Goal: Register for event/course

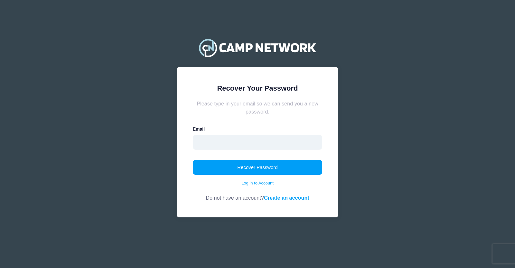
click at [279, 142] on input "email" at bounding box center [258, 142] width 130 height 15
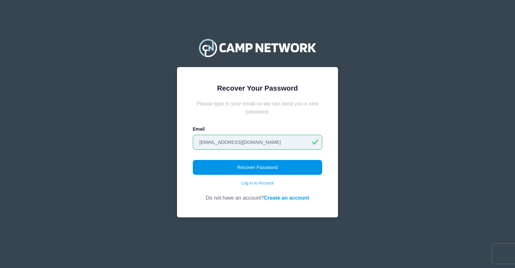
type input "[EMAIL_ADDRESS][DOMAIN_NAME]"
click at [253, 170] on button "Recover Password" at bounding box center [258, 167] width 130 height 15
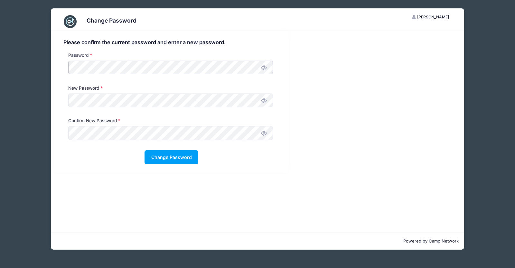
click at [68, 107] on div at bounding box center [68, 107] width 0 height 0
click at [265, 99] on icon at bounding box center [263, 100] width 5 height 5
click at [265, 135] on icon at bounding box center [263, 132] width 5 height 5
click at [295, 102] on div "Please confirm the current password and enter a new password. Password New Pass…" at bounding box center [257, 101] width 413 height 141
click at [188, 156] on button "Change Password" at bounding box center [172, 157] width 54 height 14
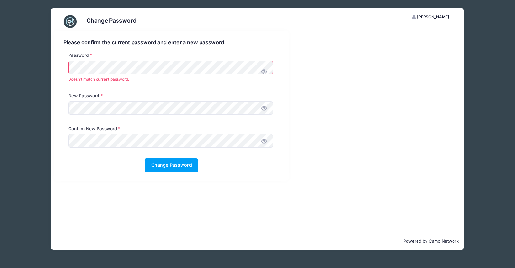
click at [265, 71] on icon at bounding box center [263, 71] width 5 height 5
click at [59, 68] on div "Please confirm the current password and enter a new password. Password Doesn't …" at bounding box center [171, 105] width 235 height 149
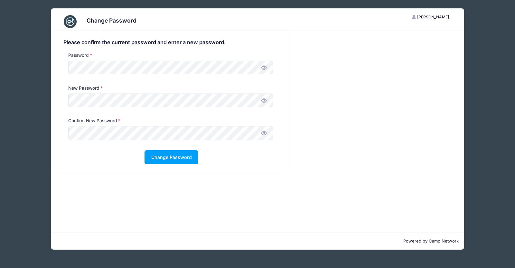
click at [328, 135] on div "Please confirm the current password and enter a new password. Password New Pass…" at bounding box center [257, 101] width 413 height 141
click at [180, 156] on button "Change Password" at bounding box center [172, 157] width 54 height 14
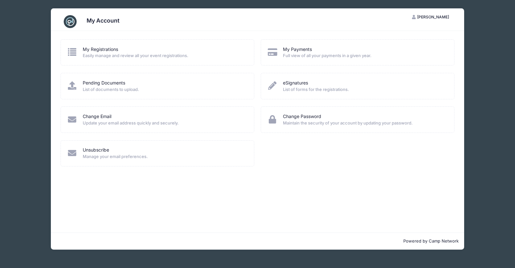
click at [72, 51] on icon at bounding box center [72, 52] width 11 height 8
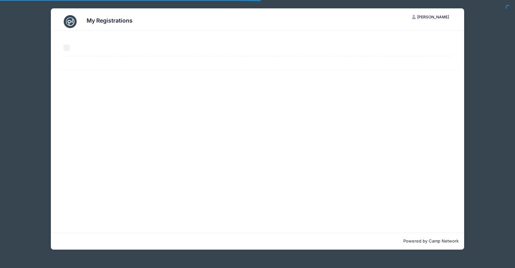
select select "50"
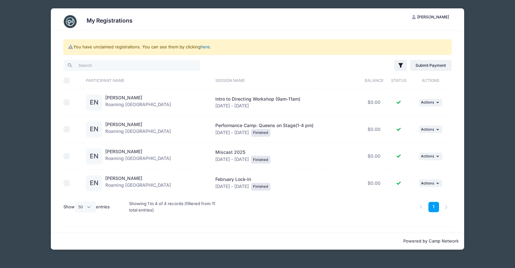
click at [206, 46] on link "here" at bounding box center [205, 46] width 9 height 5
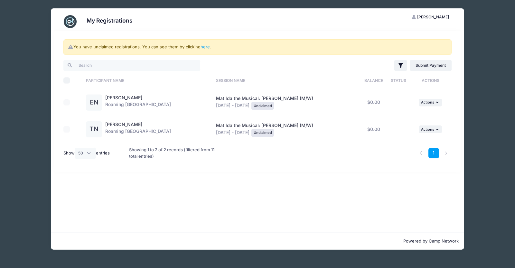
click at [267, 106] on div "Unclaimed" at bounding box center [262, 106] width 23 height 8
click at [429, 103] on span "Actions" at bounding box center [427, 102] width 13 height 5
click at [328, 198] on div "You have unclaimed registrations. You can see them by clicking here . Filter Fi…" at bounding box center [257, 131] width 413 height 201
click at [430, 16] on span "Justine Niehaus" at bounding box center [433, 16] width 32 height 5
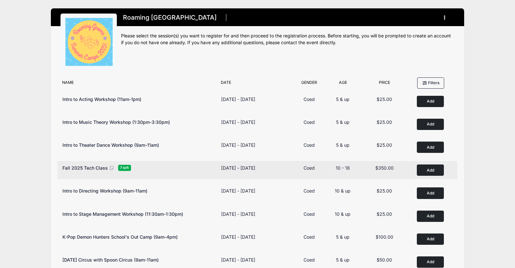
click at [438, 169] on button "Add to Cart" at bounding box center [430, 169] width 27 height 11
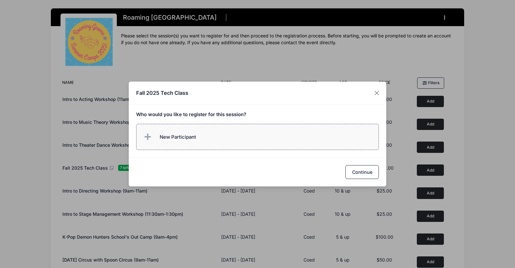
click at [244, 130] on label "New Participant" at bounding box center [257, 137] width 243 height 26
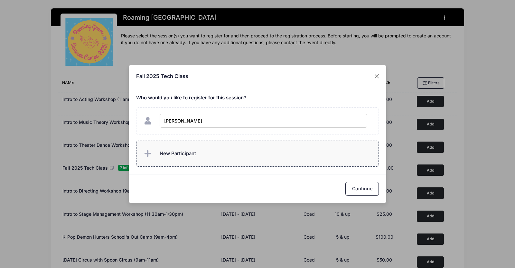
type input "[PERSON_NAME]"
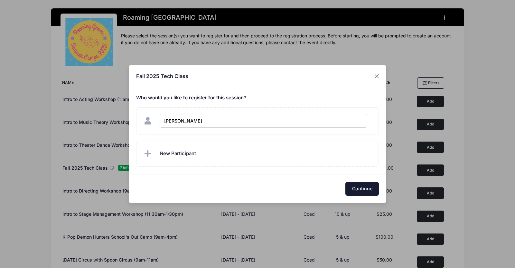
click at [362, 193] on button "Continue" at bounding box center [361, 189] width 33 height 14
checkbox input "true"
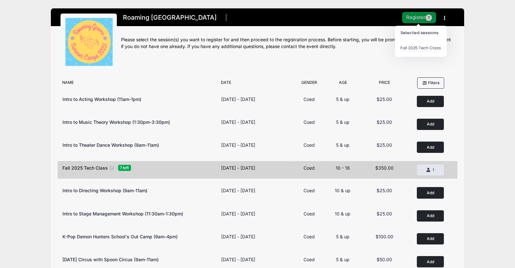
click at [423, 17] on button "Register 1" at bounding box center [419, 17] width 34 height 11
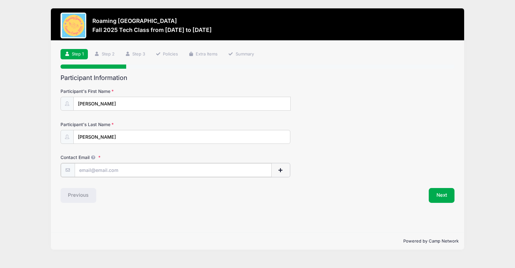
click at [176, 171] on input "Contact Email" at bounding box center [173, 170] width 197 height 14
type input "[EMAIL_ADDRESS][DOMAIN_NAME]"
click at [445, 194] on button "Next" at bounding box center [442, 194] width 26 height 15
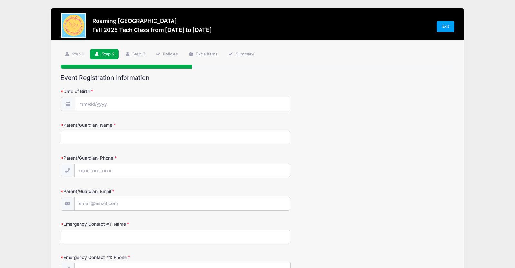
click at [132, 103] on input "Date of Birth" at bounding box center [183, 104] width 216 height 14
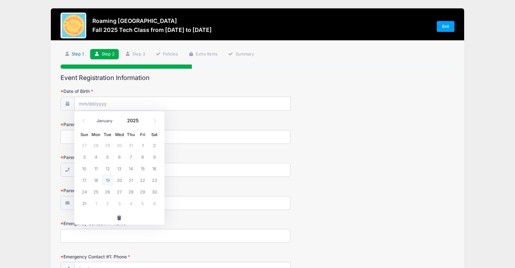
click at [83, 55] on link "Step 1" at bounding box center [75, 54] width 28 height 11
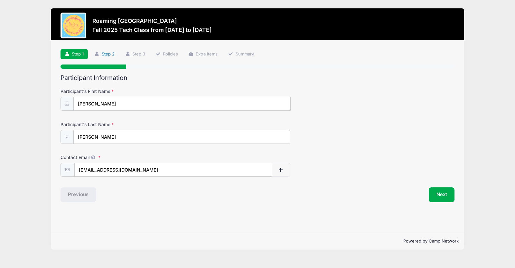
click at [100, 54] on link "Step 2" at bounding box center [104, 54] width 29 height 11
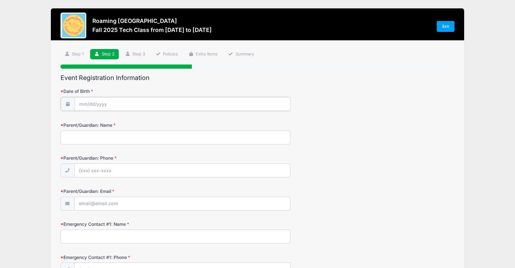
click at [102, 109] on body "Processing Request Please wait... Processing Request Please wait... Processing …" at bounding box center [257, 134] width 515 height 268
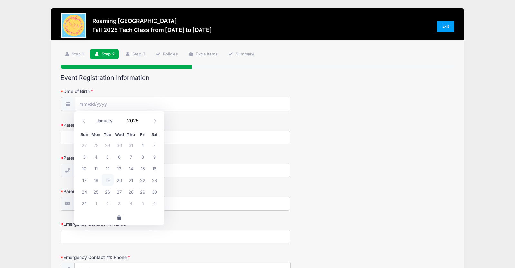
click at [89, 103] on input "Date of Birth" at bounding box center [183, 104] width 216 height 14
click at [121, 214] on button "button" at bounding box center [119, 218] width 90 height 14
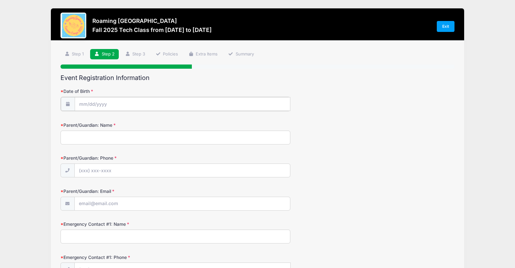
click at [107, 102] on input "Date of Birth" at bounding box center [183, 104] width 216 height 14
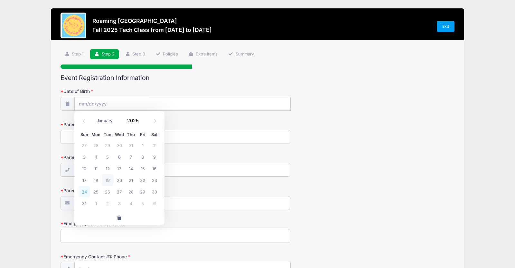
click at [83, 191] on span "24" at bounding box center [85, 191] width 12 height 12
type input "08/24/2025"
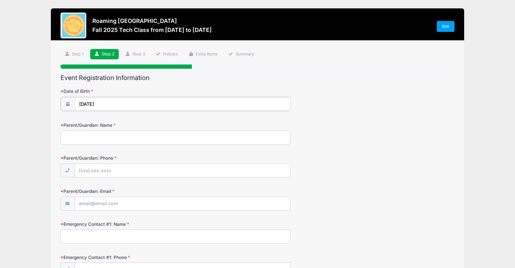
click at [84, 105] on input "08/24/2025" at bounding box center [183, 104] width 216 height 14
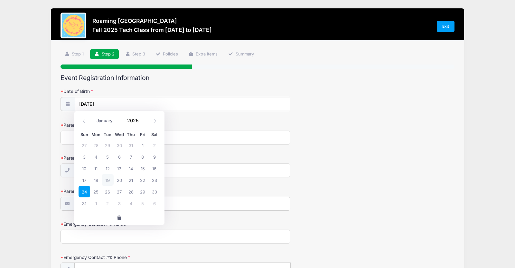
click at [187, 100] on input "08/24/2025" at bounding box center [183, 104] width 216 height 14
click at [95, 217] on button "button" at bounding box center [119, 218] width 90 height 14
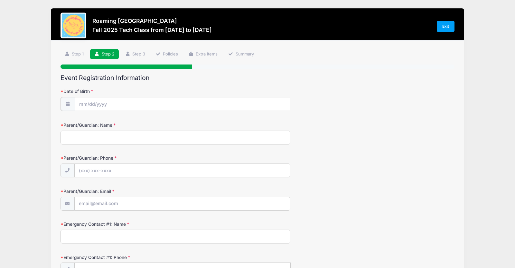
click at [113, 103] on input "Date of Birth" at bounding box center [183, 104] width 216 height 14
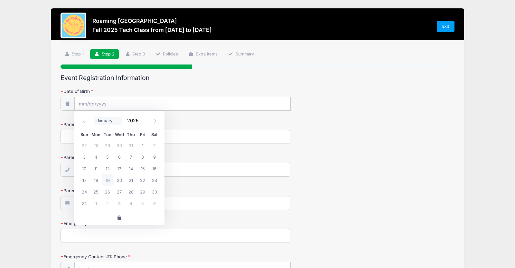
drag, startPoint x: 92, startPoint y: 218, endPoint x: 105, endPoint y: 121, distance: 97.5
click at [105, 121] on div "January February March April May June July August September October November De…" at bounding box center [119, 167] width 90 height 113
click at [105, 121] on select "January February March April May June July August September October November De…" at bounding box center [108, 121] width 29 height 8
select select "2"
click at [94, 117] on select "January February March April May June July August September October November De…" at bounding box center [108, 121] width 29 height 8
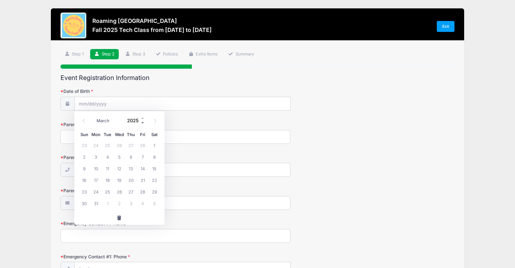
click at [144, 122] on span at bounding box center [143, 122] width 5 height 5
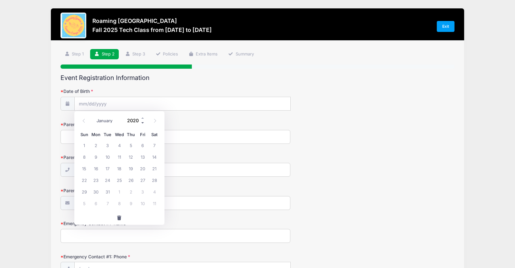
click at [144, 122] on span at bounding box center [143, 122] width 5 height 5
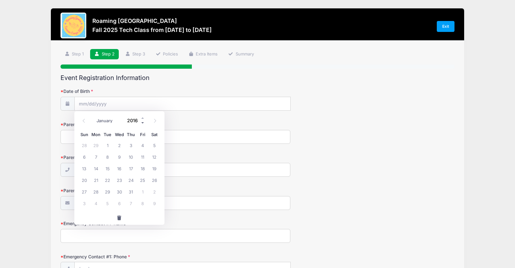
type input "2015"
click at [110, 177] on span "24" at bounding box center [108, 180] width 12 height 12
type input "[DATE]"
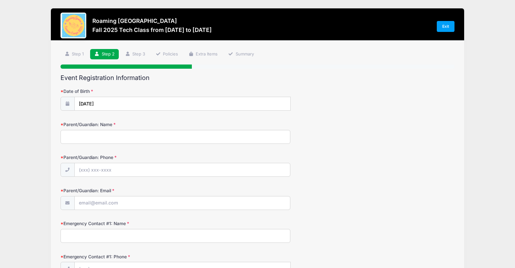
click at [88, 137] on input "Parent/Guardian: Name" at bounding box center [176, 137] width 230 height 14
type input "[PERSON_NAME]"
type input "[PHONE_NUMBER]"
type input "[EMAIL_ADDRESS][DOMAIN_NAME]"
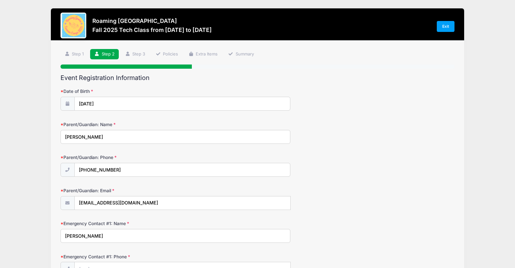
type input "[PERSON_NAME]"
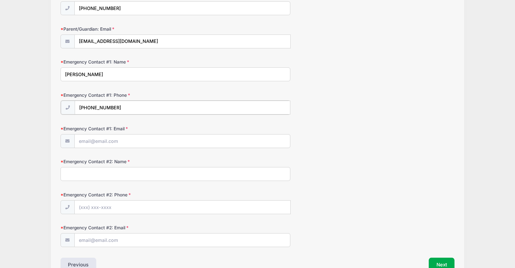
scroll to position [163, 0]
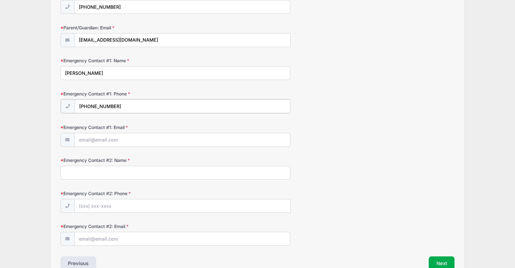
type input "[PHONE_NUMBER]"
click at [122, 138] on input "Emergency Contact #1: Email" at bounding box center [182, 139] width 215 height 14
type input "[EMAIL_ADDRESS][DOMAIN_NAME]"
type input "[PERSON_NAME]"
type input "[PHONE_NUMBER]"
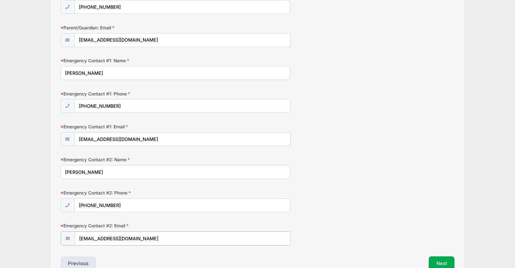
scroll to position [196, 0]
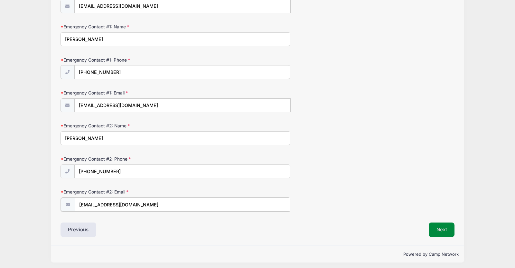
type input "[EMAIL_ADDRESS][DOMAIN_NAME]"
click at [442, 228] on button "Next" at bounding box center [442, 229] width 26 height 15
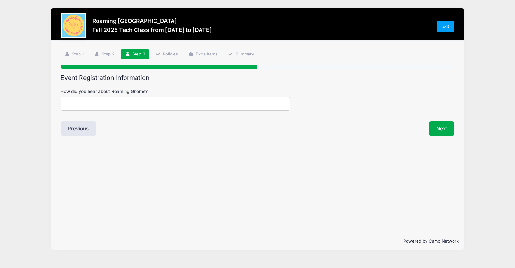
scroll to position [0, 0]
click at [118, 106] on input "How did you hear about Roaming Gnome?" at bounding box center [176, 104] width 230 height 14
type input "Returning family"
click at [448, 124] on button "Next" at bounding box center [442, 128] width 26 height 15
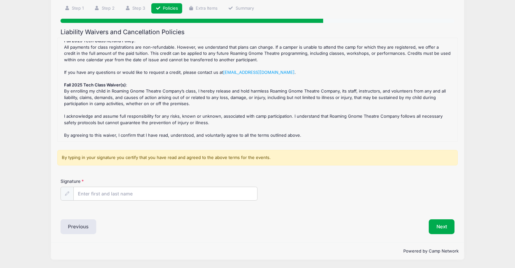
scroll to position [65, 0]
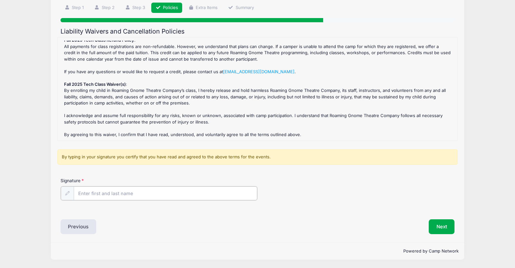
click at [114, 186] on input "Signature" at bounding box center [166, 193] width 184 height 14
type input "[PERSON_NAME]"
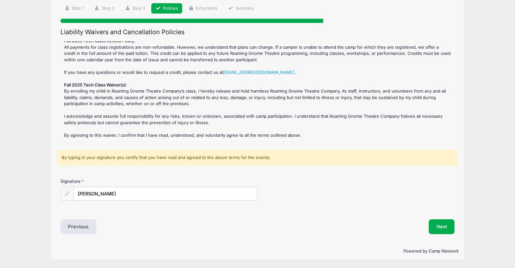
click at [350, 178] on div "Signature Justine Niehaus" at bounding box center [258, 189] width 394 height 23
click at [443, 219] on button "Next" at bounding box center [442, 226] width 26 height 15
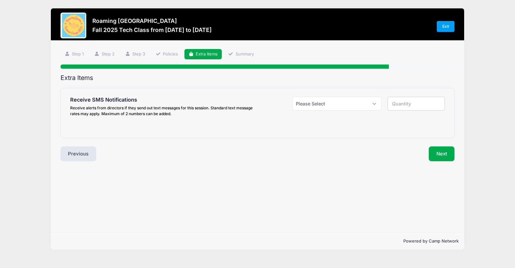
scroll to position [0, 0]
click at [341, 106] on select "Please Select Yes ($0.00) No" at bounding box center [336, 104] width 89 height 14
select select "1"
click at [292, 97] on select "Please Select Yes ($0.00) No" at bounding box center [336, 104] width 89 height 14
type input "1"
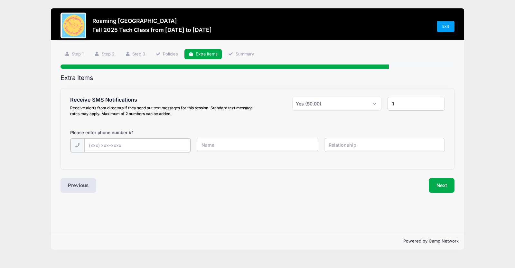
click at [0, 0] on input "text" at bounding box center [0, 0] width 0 height 0
type input "[PHONE_NUMBER]"
type input "Justine"
type input "mom"
click at [443, 188] on button "Next" at bounding box center [442, 184] width 26 height 15
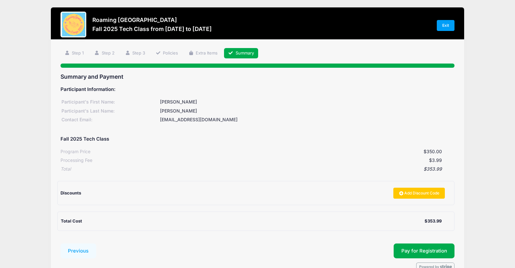
scroll to position [37, 0]
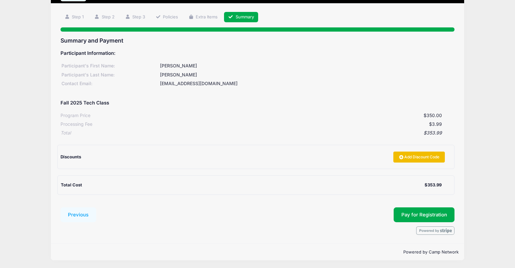
click at [413, 158] on link "Add Discount Code" at bounding box center [419, 156] width 52 height 11
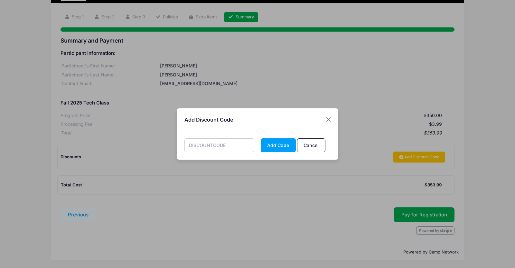
click at [206, 144] on input "text" at bounding box center [219, 145] width 70 height 14
type input "SIBLING"
click at [279, 146] on button "Add Code" at bounding box center [278, 145] width 35 height 14
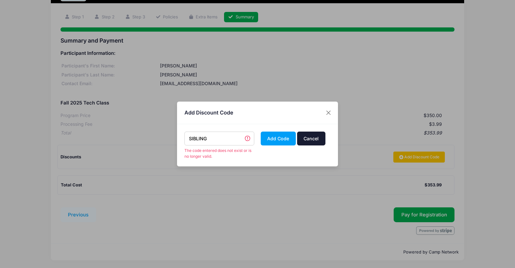
click at [307, 139] on button "Cancel" at bounding box center [311, 138] width 28 height 14
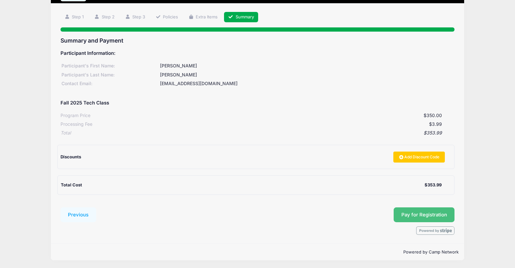
click at [410, 218] on button "Pay for Registration" at bounding box center [424, 214] width 61 height 15
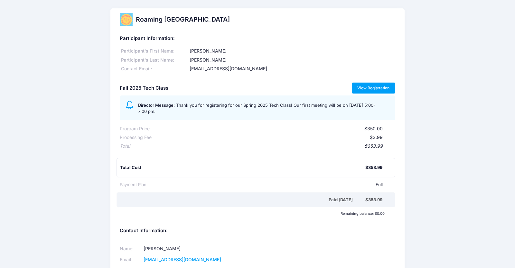
click at [380, 86] on link "View Registration" at bounding box center [373, 87] width 43 height 11
